Goal: Complete application form: Complete application form

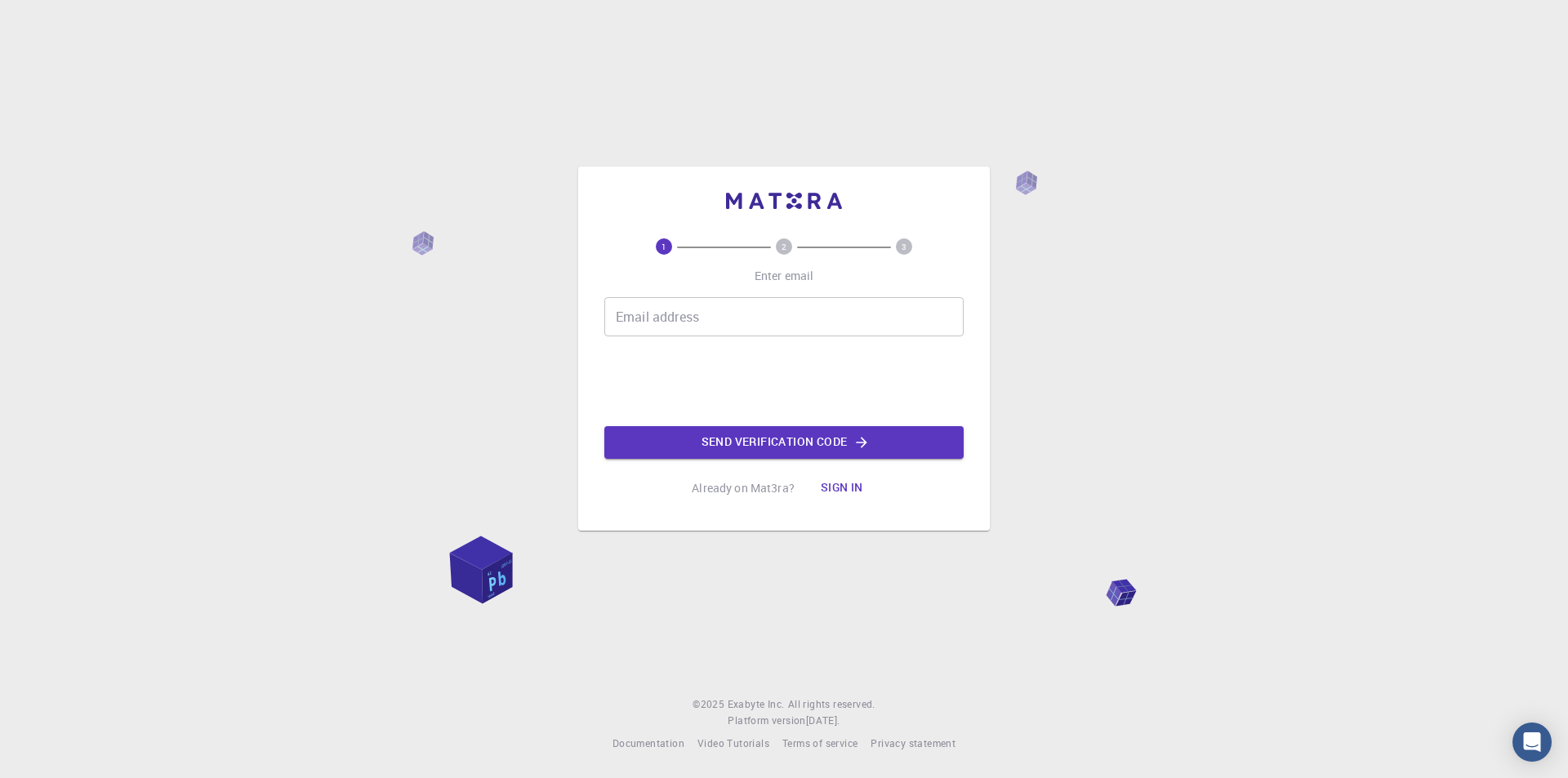
click at [688, 301] on div "Email address Email address" at bounding box center [784, 317] width 359 height 39
type input "[EMAIL_ADDRESS][DOMAIN_NAME]"
click at [719, 449] on button "Send verification code" at bounding box center [784, 442] width 359 height 33
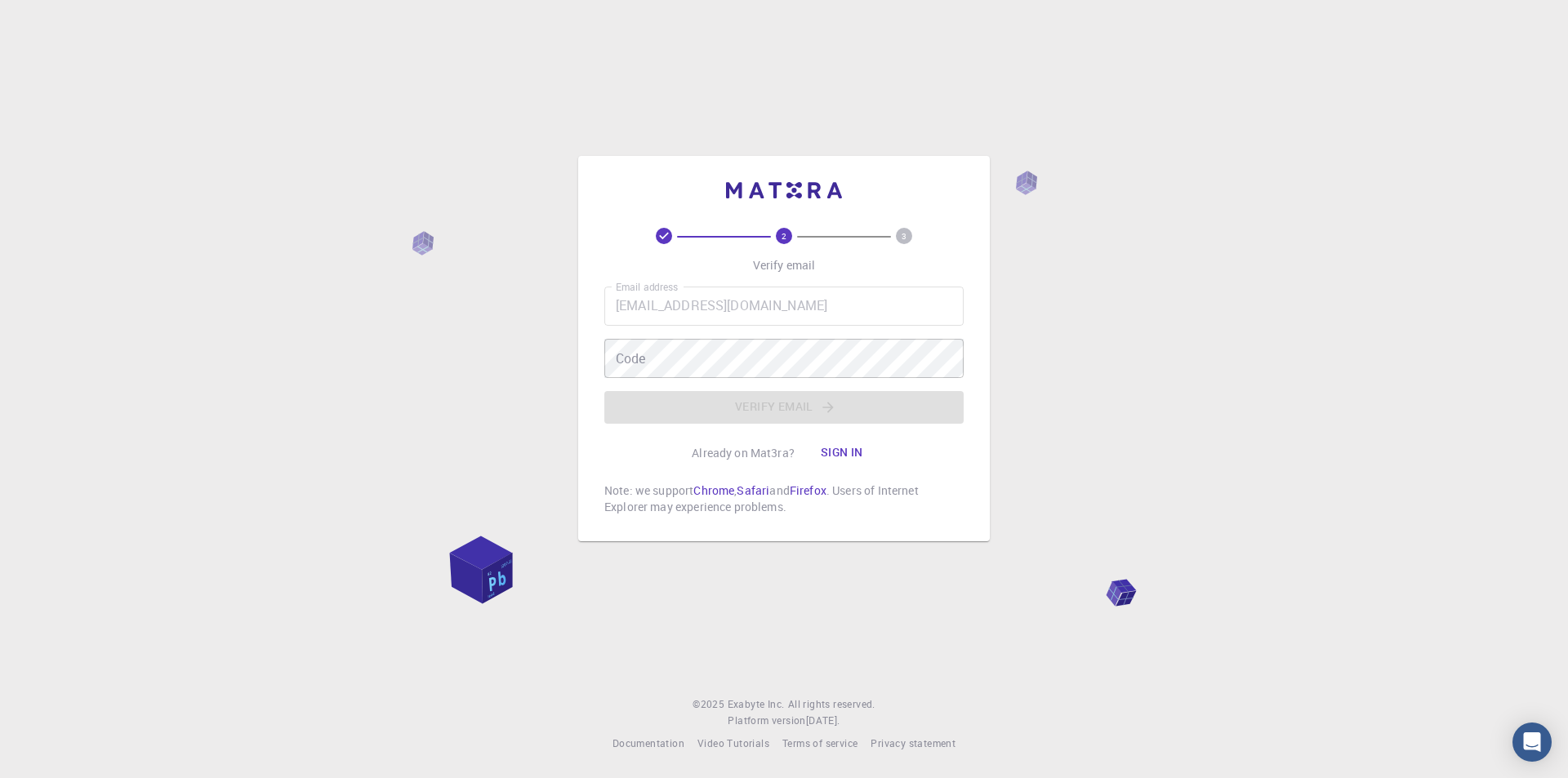
click at [720, 392] on div "Email address [EMAIL_ADDRESS][DOMAIN_NAME] Email address Code Code Verify email" at bounding box center [784, 355] width 359 height 137
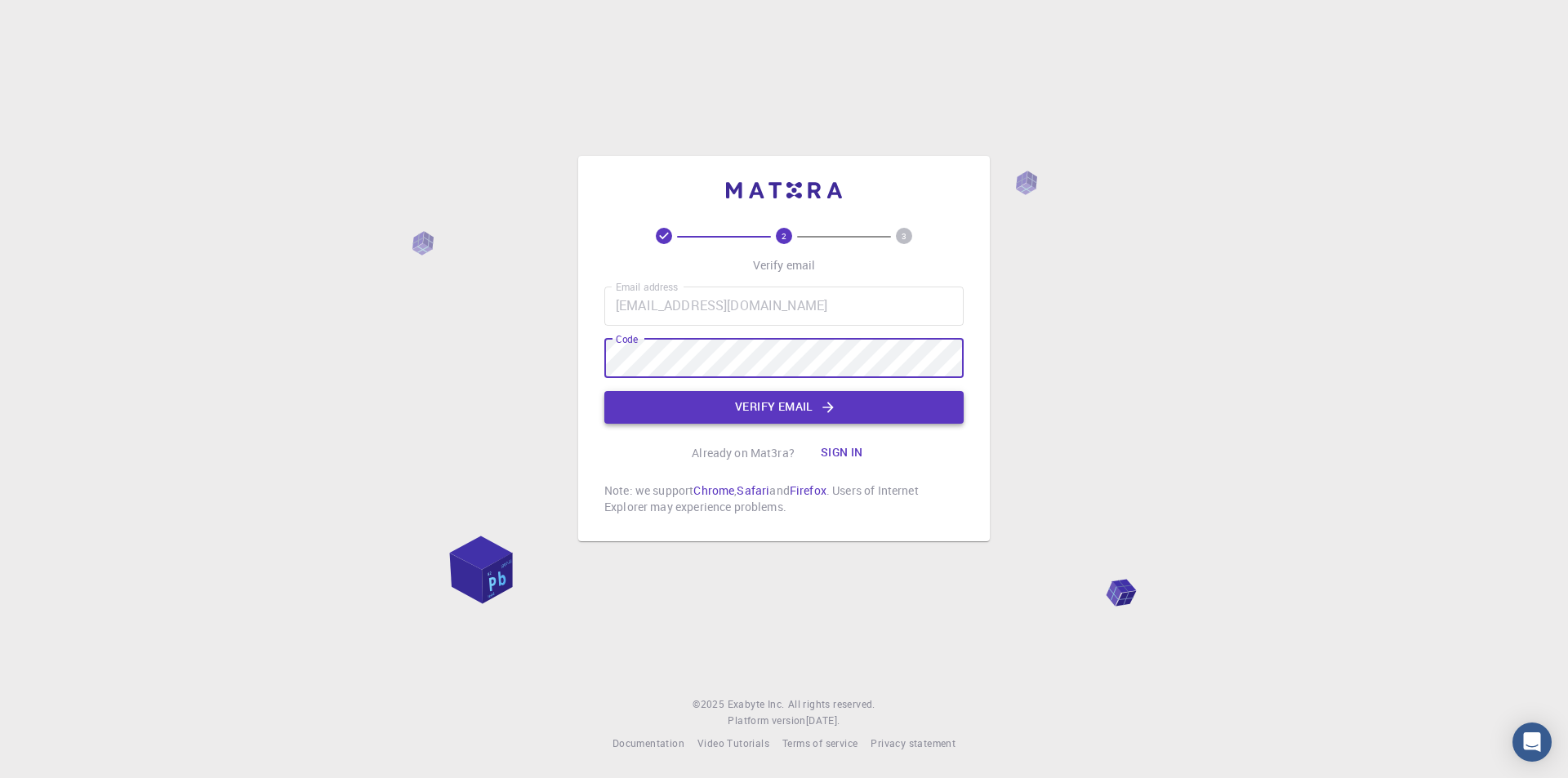
click at [725, 408] on button "Verify email" at bounding box center [784, 407] width 359 height 33
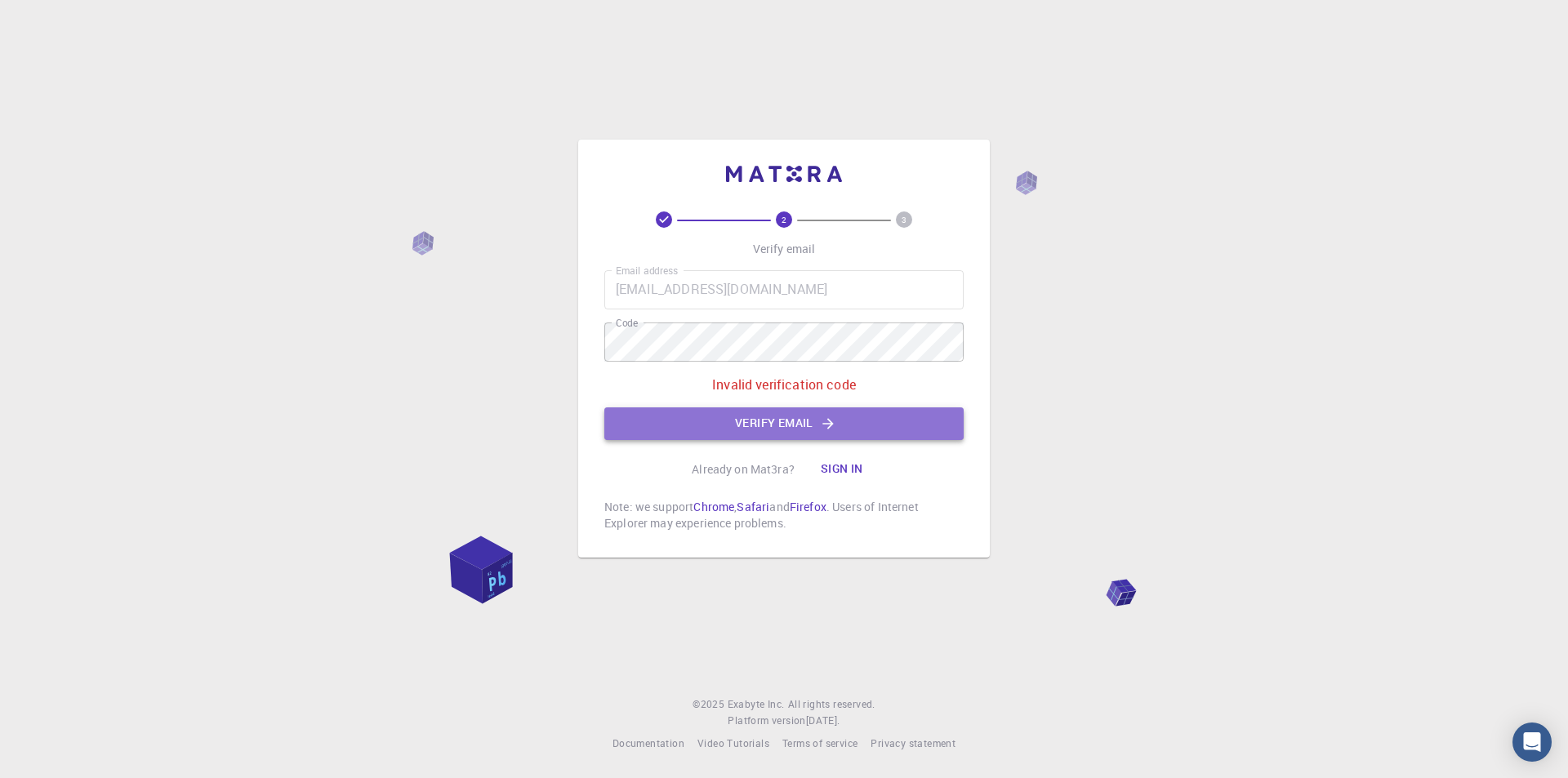
click at [724, 426] on button "Verify email" at bounding box center [784, 424] width 359 height 33
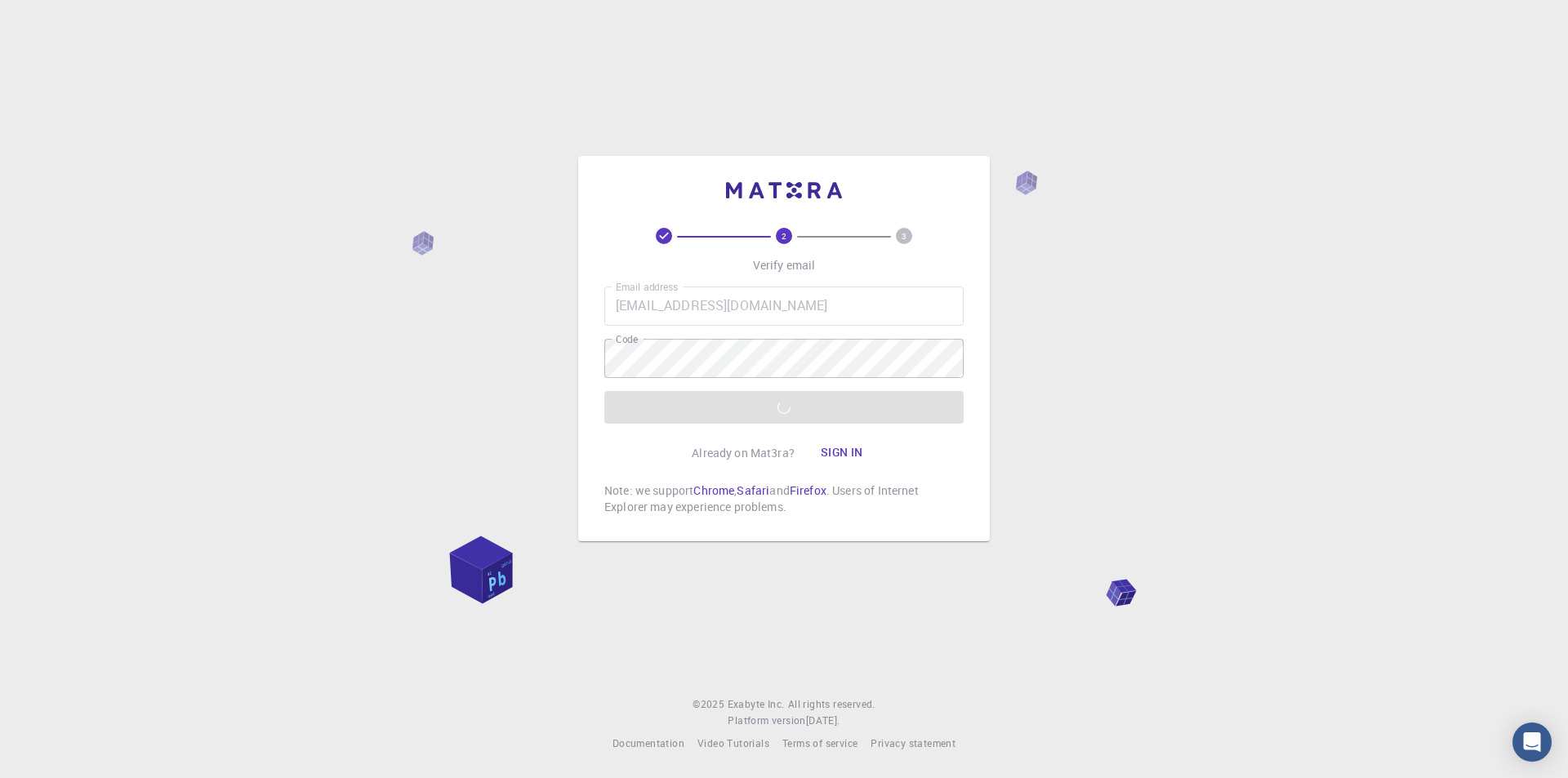
click at [724, 424] on button "Verify email" at bounding box center [784, 407] width 359 height 33
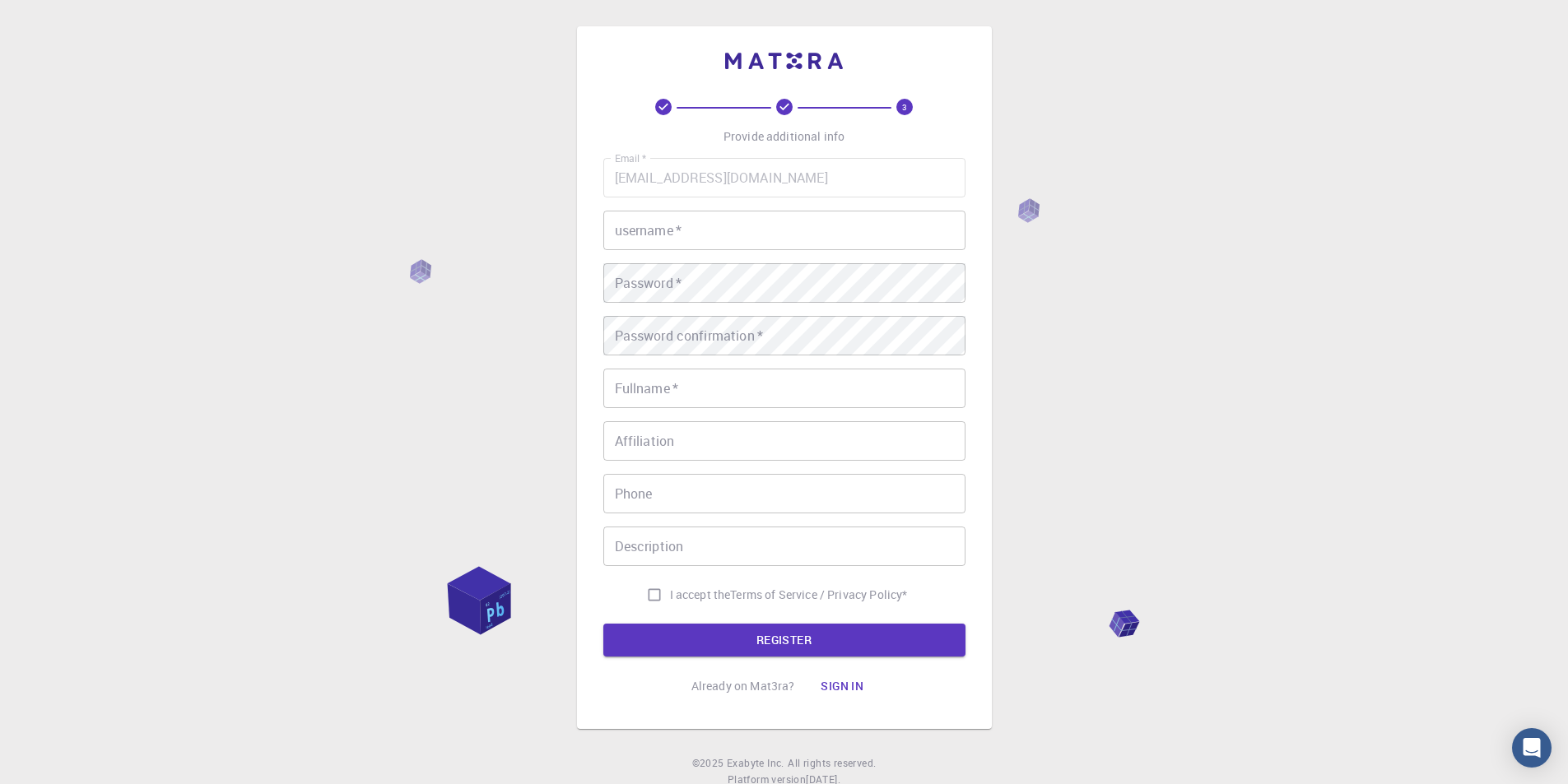
click at [712, 213] on input "username   *" at bounding box center [784, 230] width 362 height 39
type input "A"
type input "gbbr"
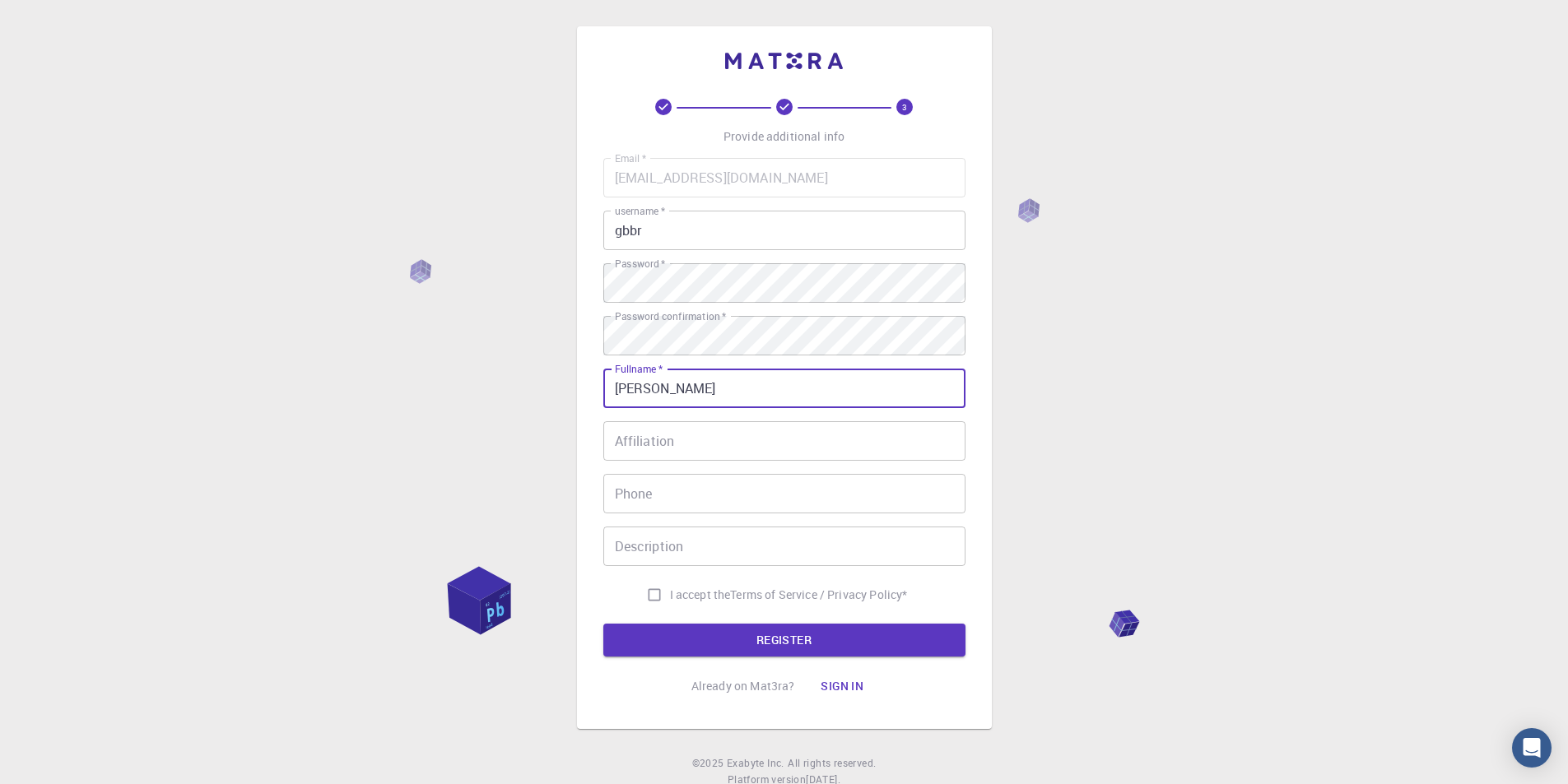
type input "[PERSON_NAME]"
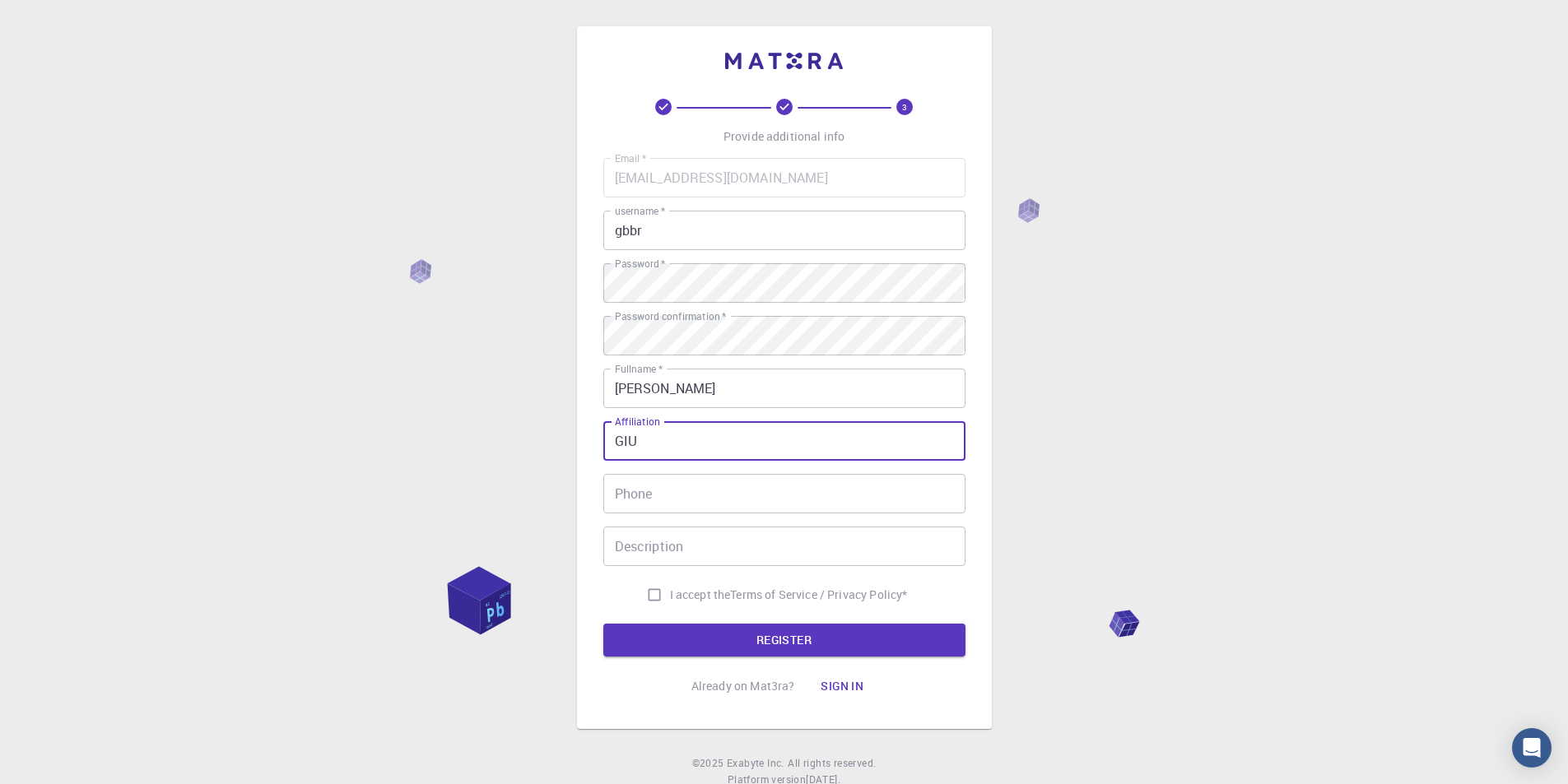
type input "GIU"
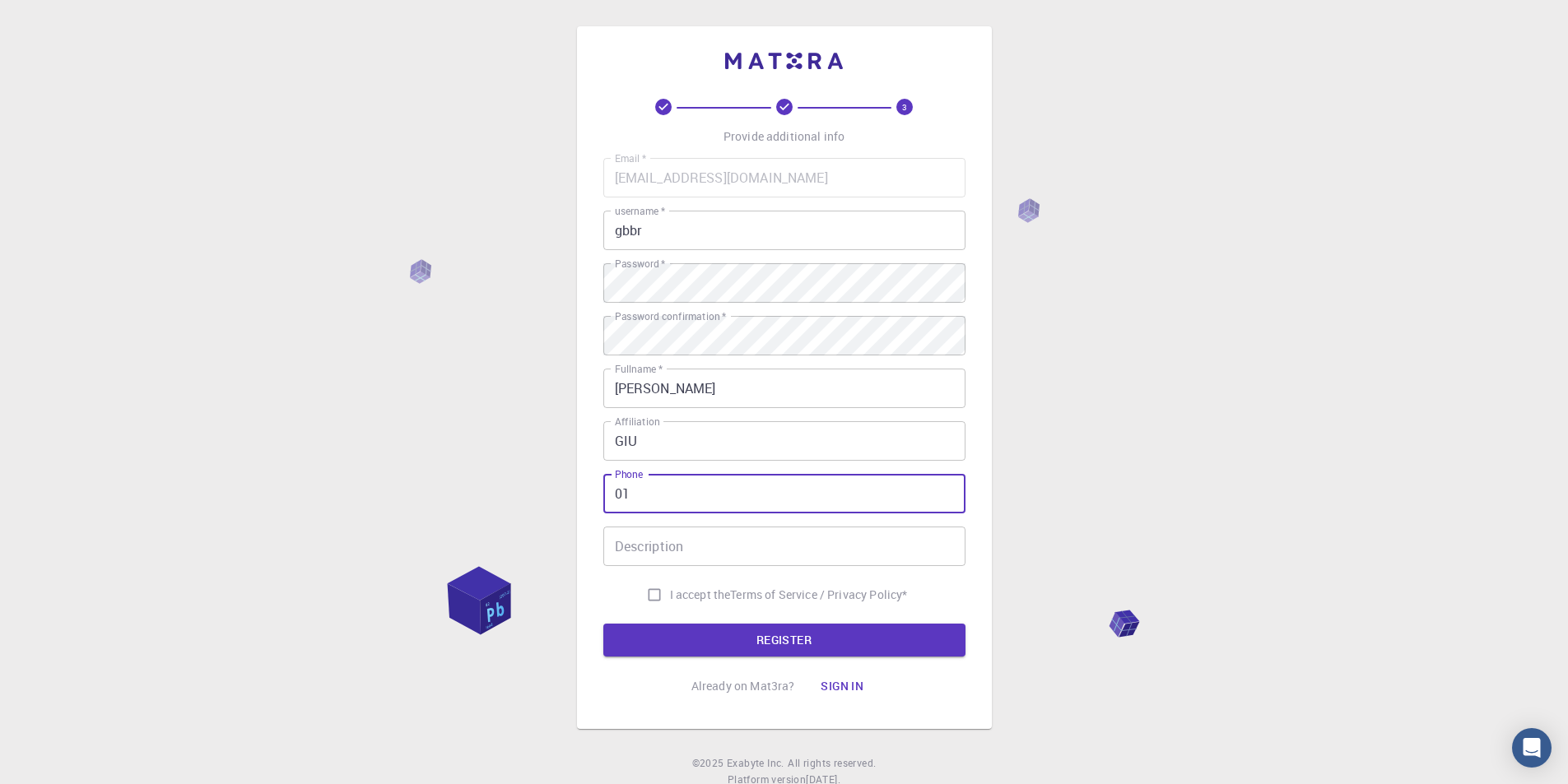
type input "0"
click at [678, 601] on span "I accept the" at bounding box center [700, 594] width 61 height 16
click at [670, 601] on input "I accept the Terms of Service / Privacy Policy *" at bounding box center [654, 594] width 31 height 31
checkbox input "true"
click at [698, 619] on form "Email   * [EMAIL_ADDRESS][DOMAIN_NAME] Email   * username   * gbbr username   *…" at bounding box center [784, 406] width 362 height 499
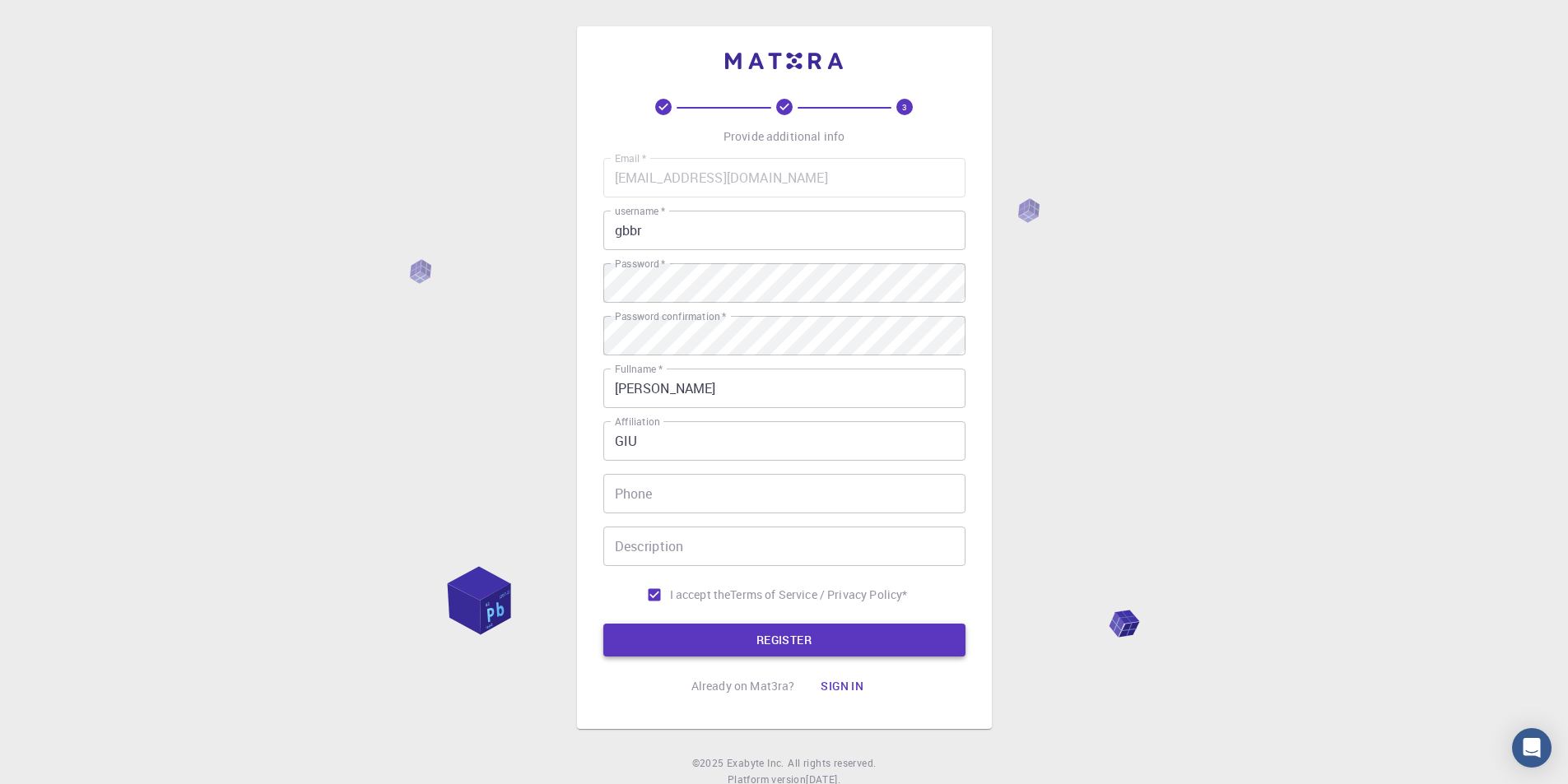
click at [702, 639] on button "REGISTER" at bounding box center [784, 640] width 362 height 33
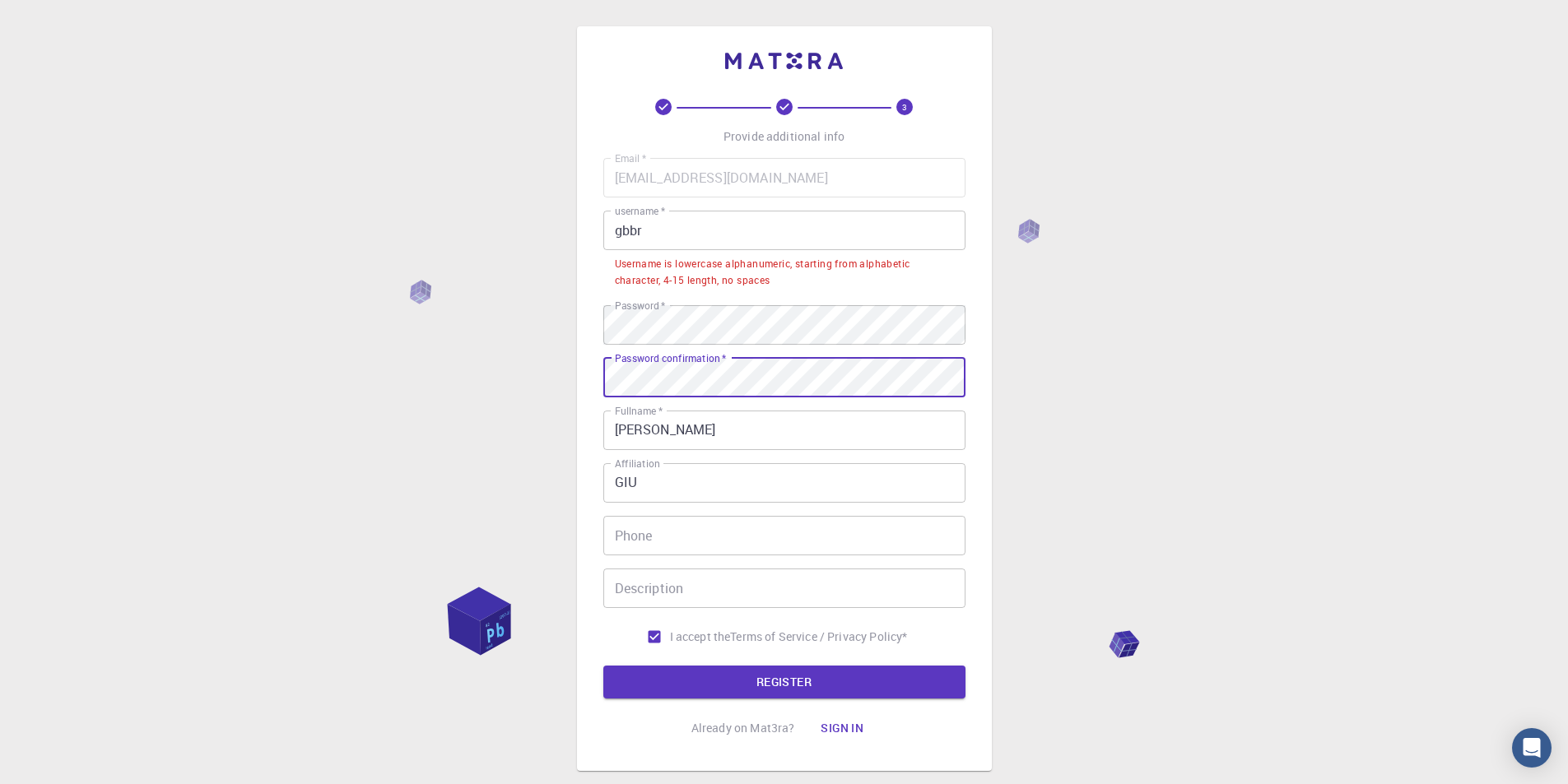
click at [604, 666] on button "REGISTER" at bounding box center [784, 682] width 362 height 33
click at [760, 678] on button "REGISTER" at bounding box center [784, 682] width 362 height 33
click at [604, 666] on button "REGISTER" at bounding box center [784, 682] width 362 height 33
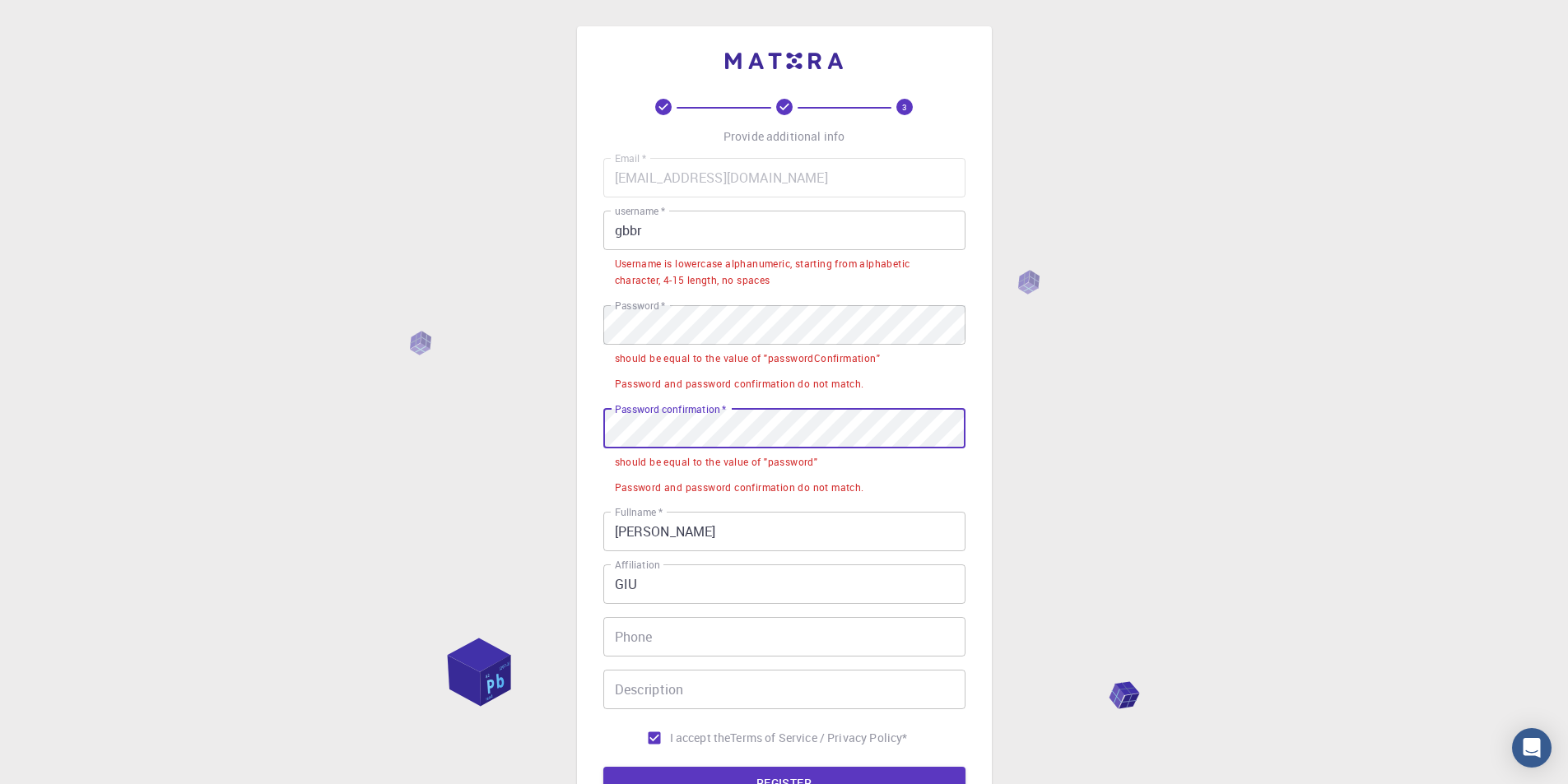
click at [604, 767] on button "REGISTER" at bounding box center [784, 783] width 362 height 33
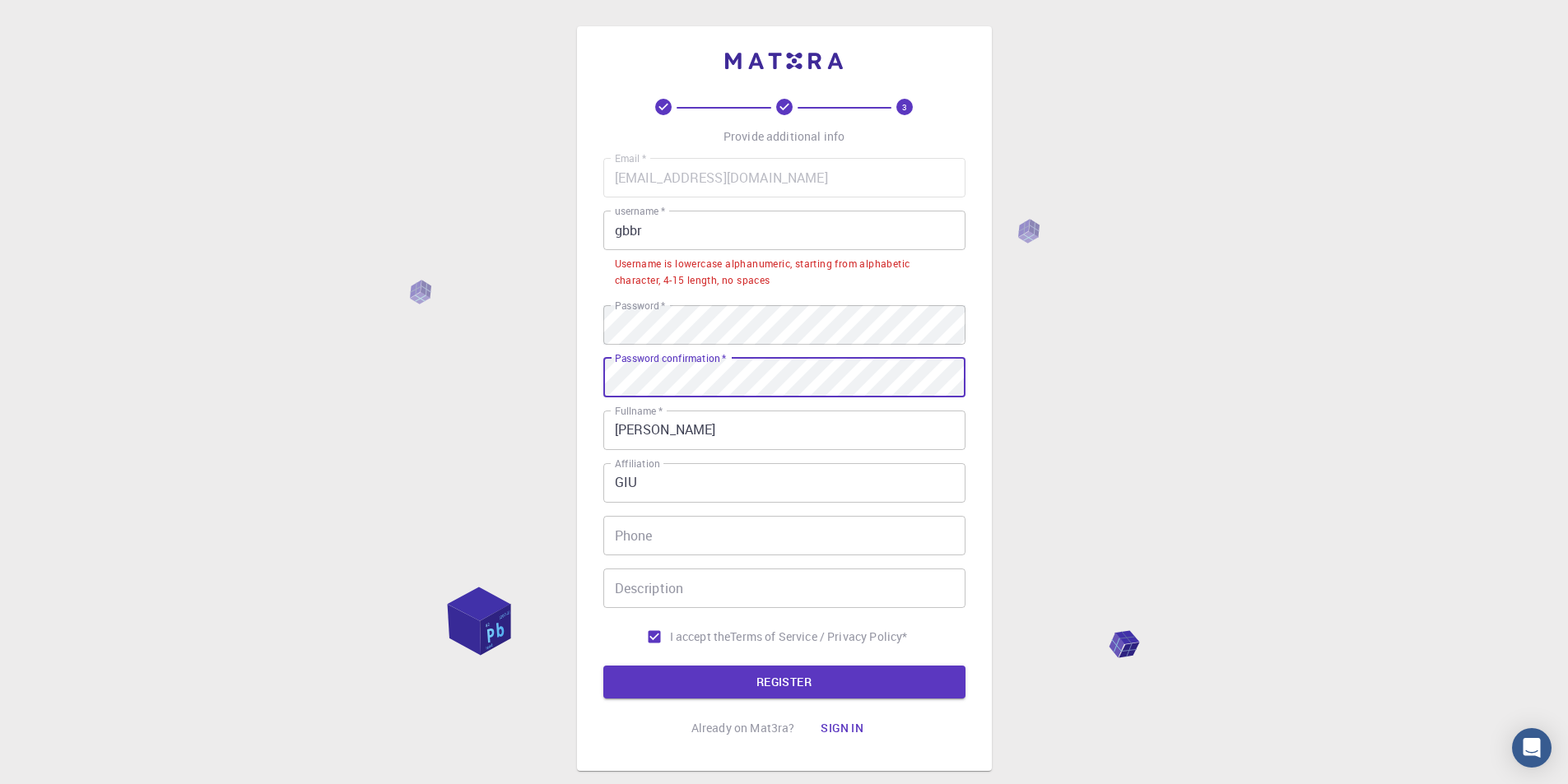
click at [604, 666] on button "REGISTER" at bounding box center [784, 682] width 362 height 33
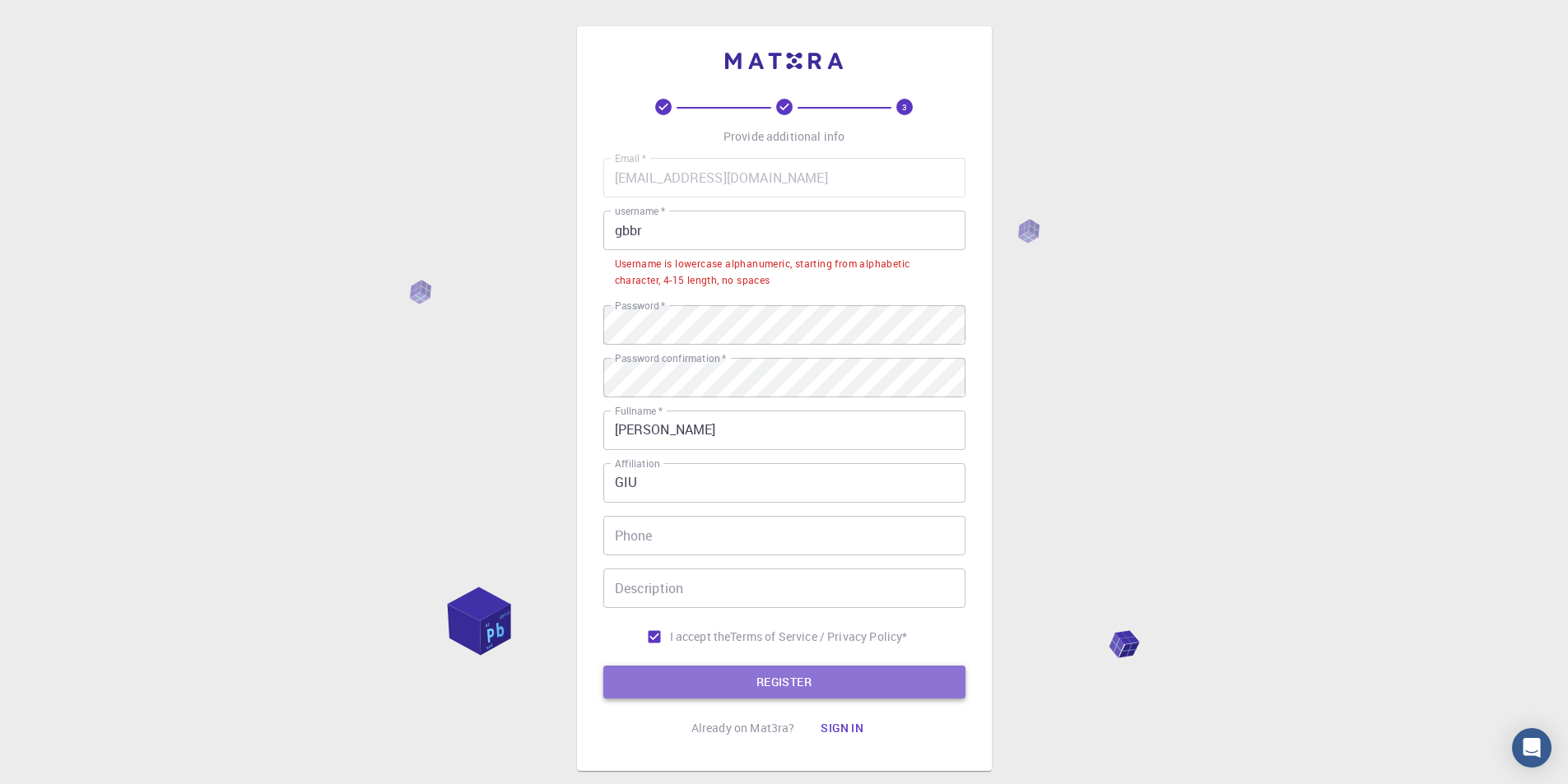
click at [831, 686] on button "REGISTER" at bounding box center [784, 682] width 362 height 33
click at [853, 692] on button "REGISTER" at bounding box center [784, 682] width 362 height 33
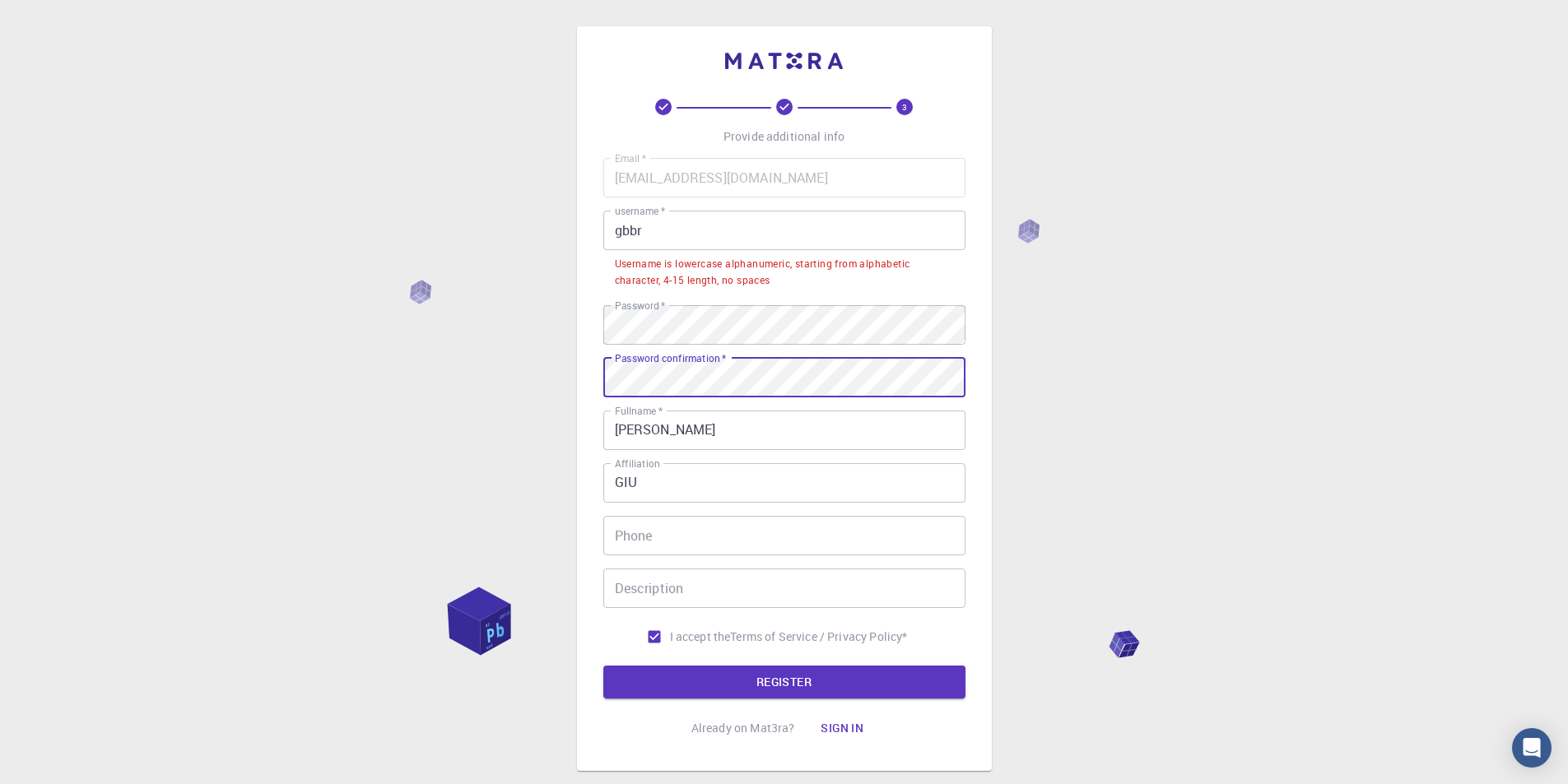
click at [604, 666] on button "REGISTER" at bounding box center [784, 682] width 362 height 33
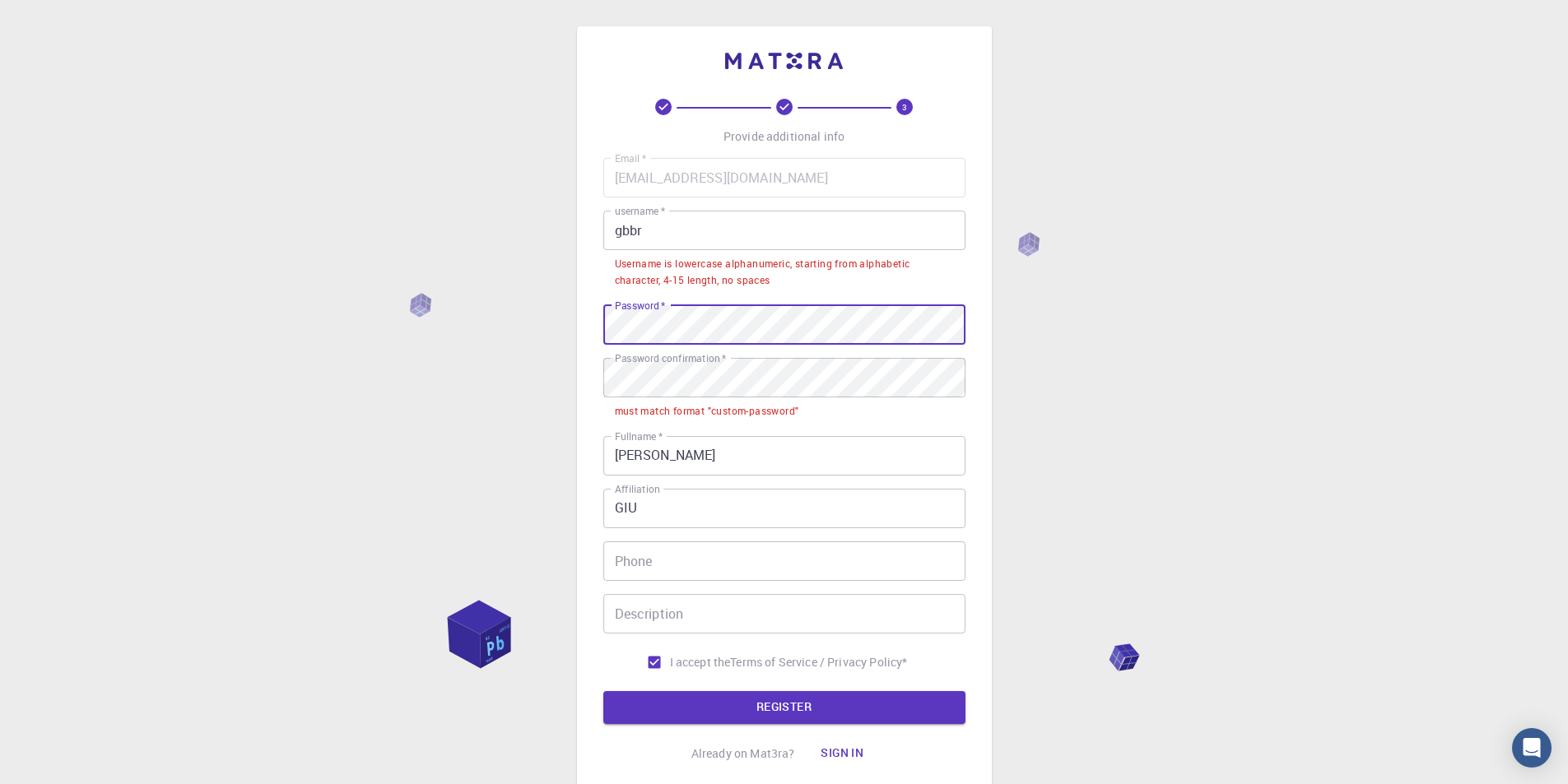
click at [604, 691] on button "REGISTER" at bounding box center [784, 707] width 362 height 33
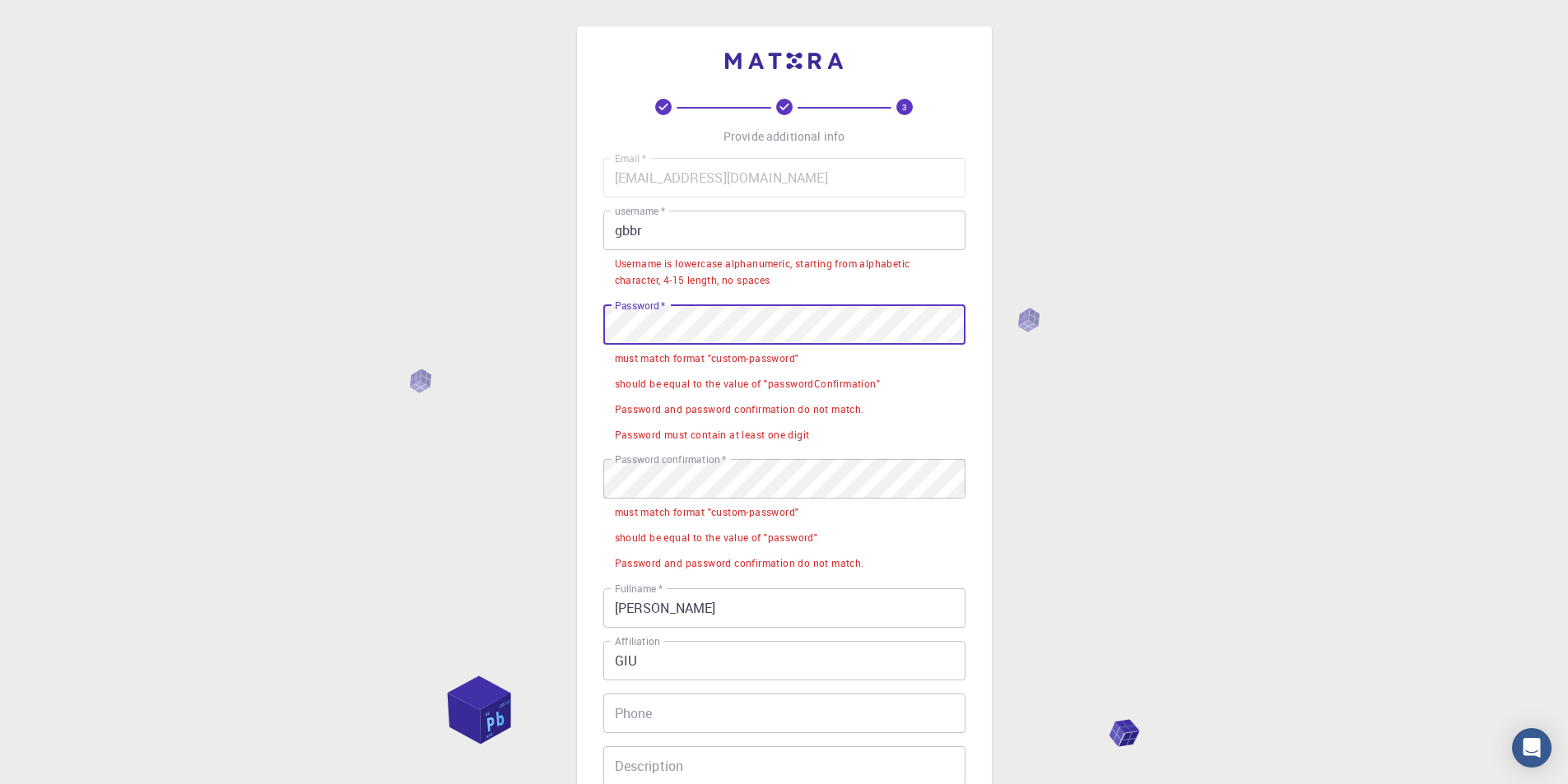
scroll to position [273, 0]
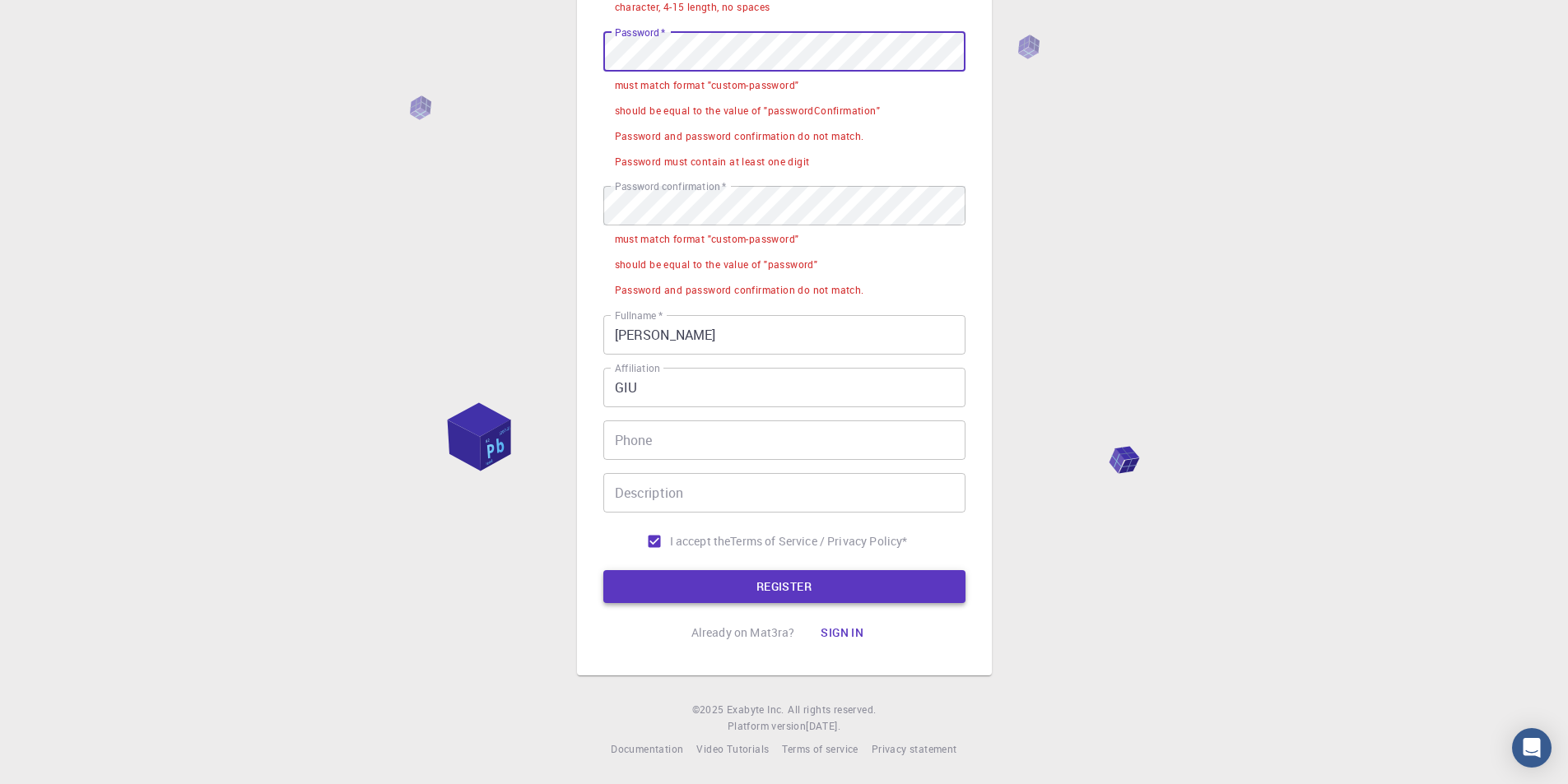
click at [803, 575] on button "REGISTER" at bounding box center [784, 586] width 362 height 33
click at [837, 637] on button "Sign in" at bounding box center [842, 632] width 69 height 33
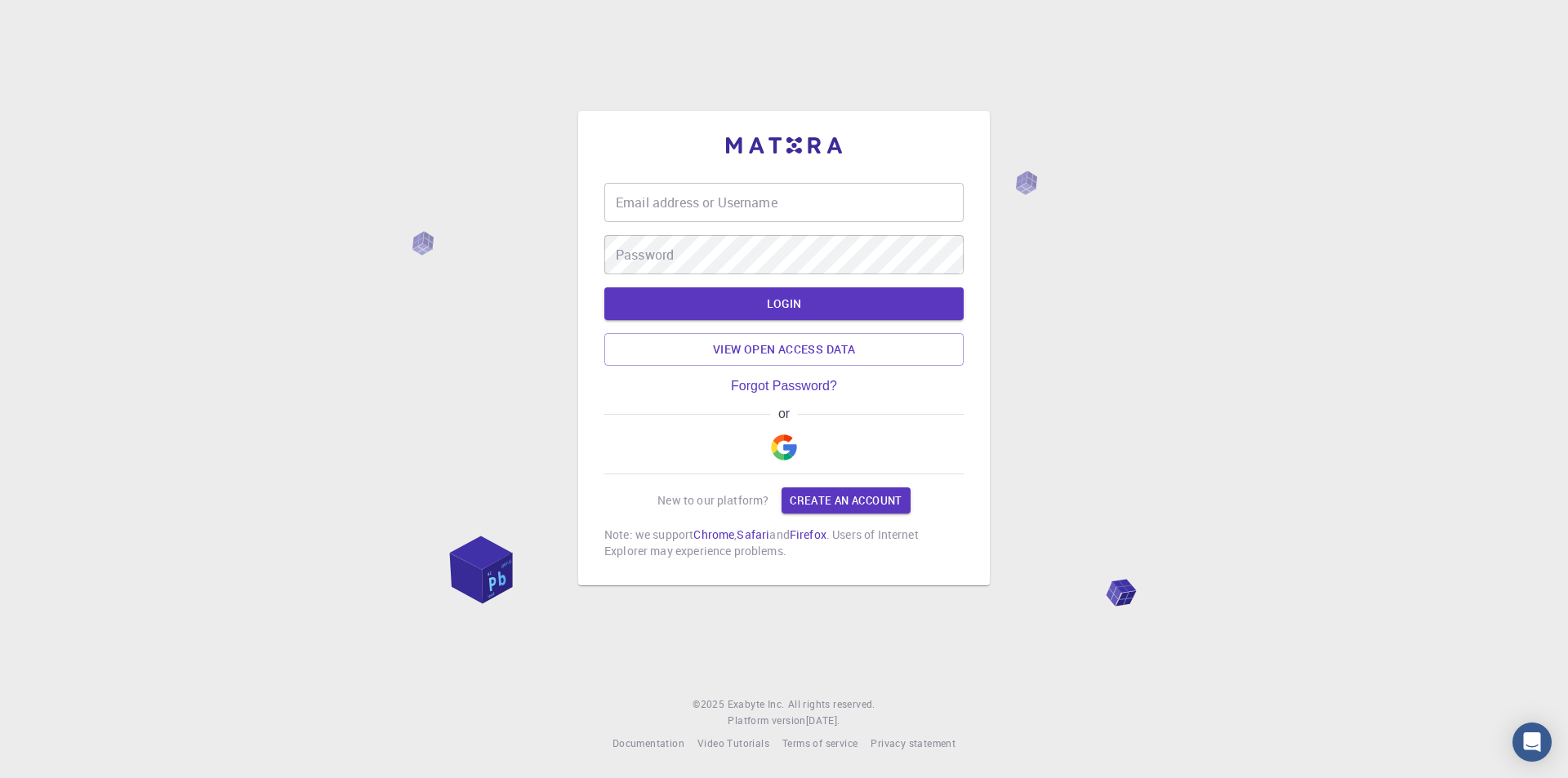
click at [782, 436] on img "button" at bounding box center [784, 447] width 26 height 26
